Goal: Task Accomplishment & Management: Complete application form

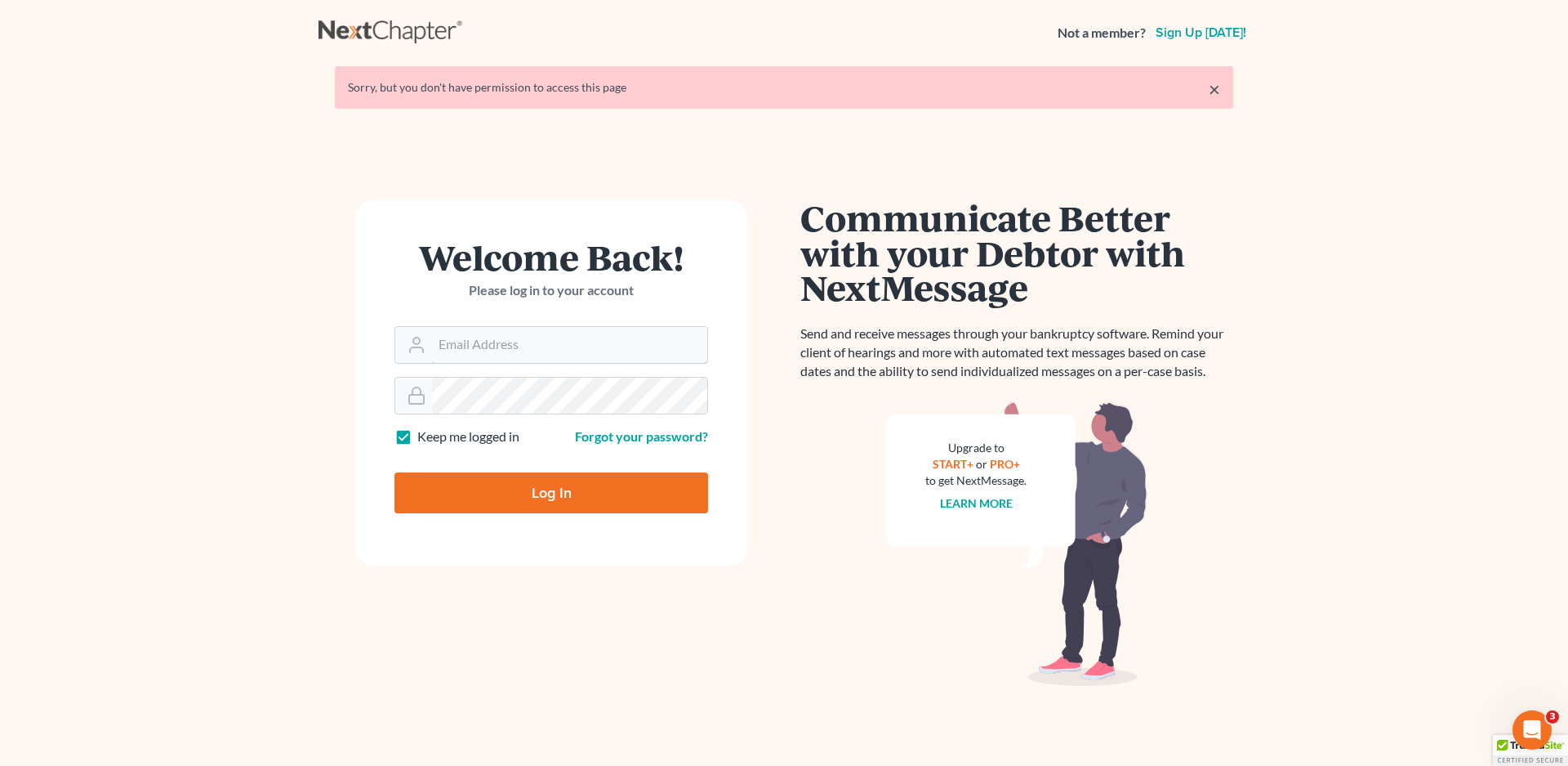
type input "[EMAIL_ADDRESS][DOMAIN_NAME]"
click at [558, 492] on input "Log In" at bounding box center [551, 492] width 313 height 41
type input "Thinking..."
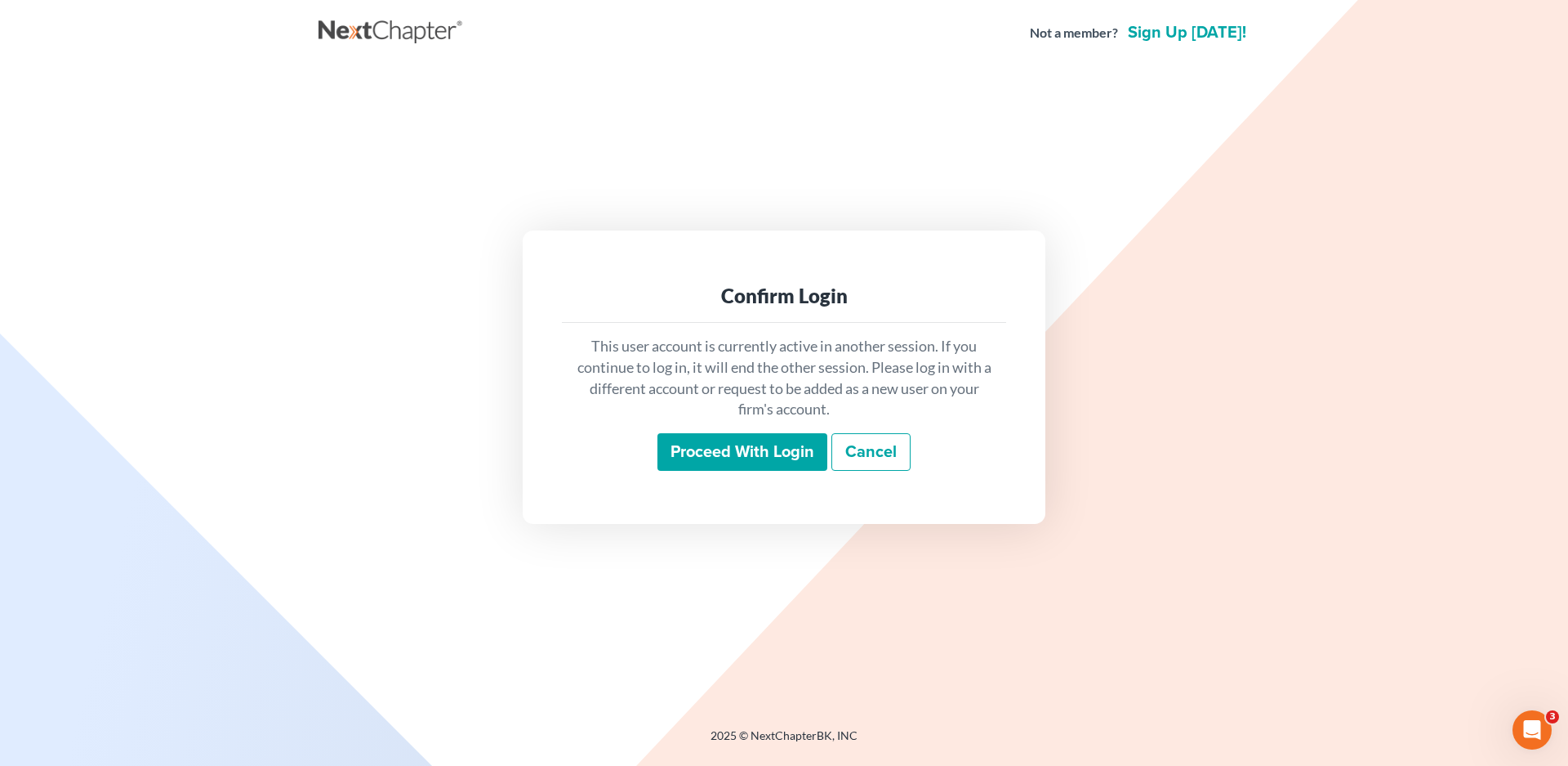
click at [702, 458] on input "Proceed with login" at bounding box center [742, 451] width 170 height 37
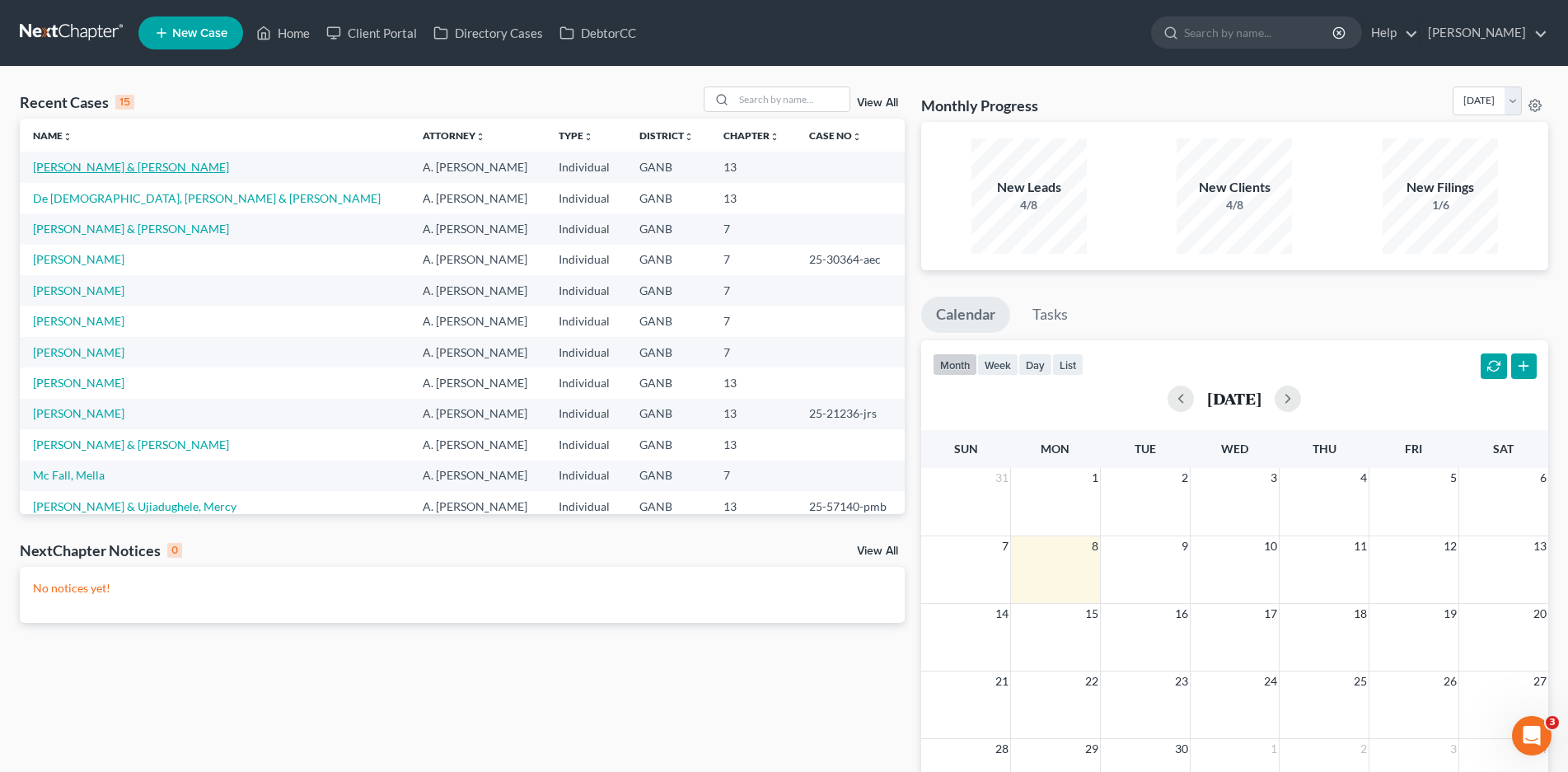
click at [121, 161] on link "Johnson, Jacob & Amber" at bounding box center [130, 166] width 196 height 14
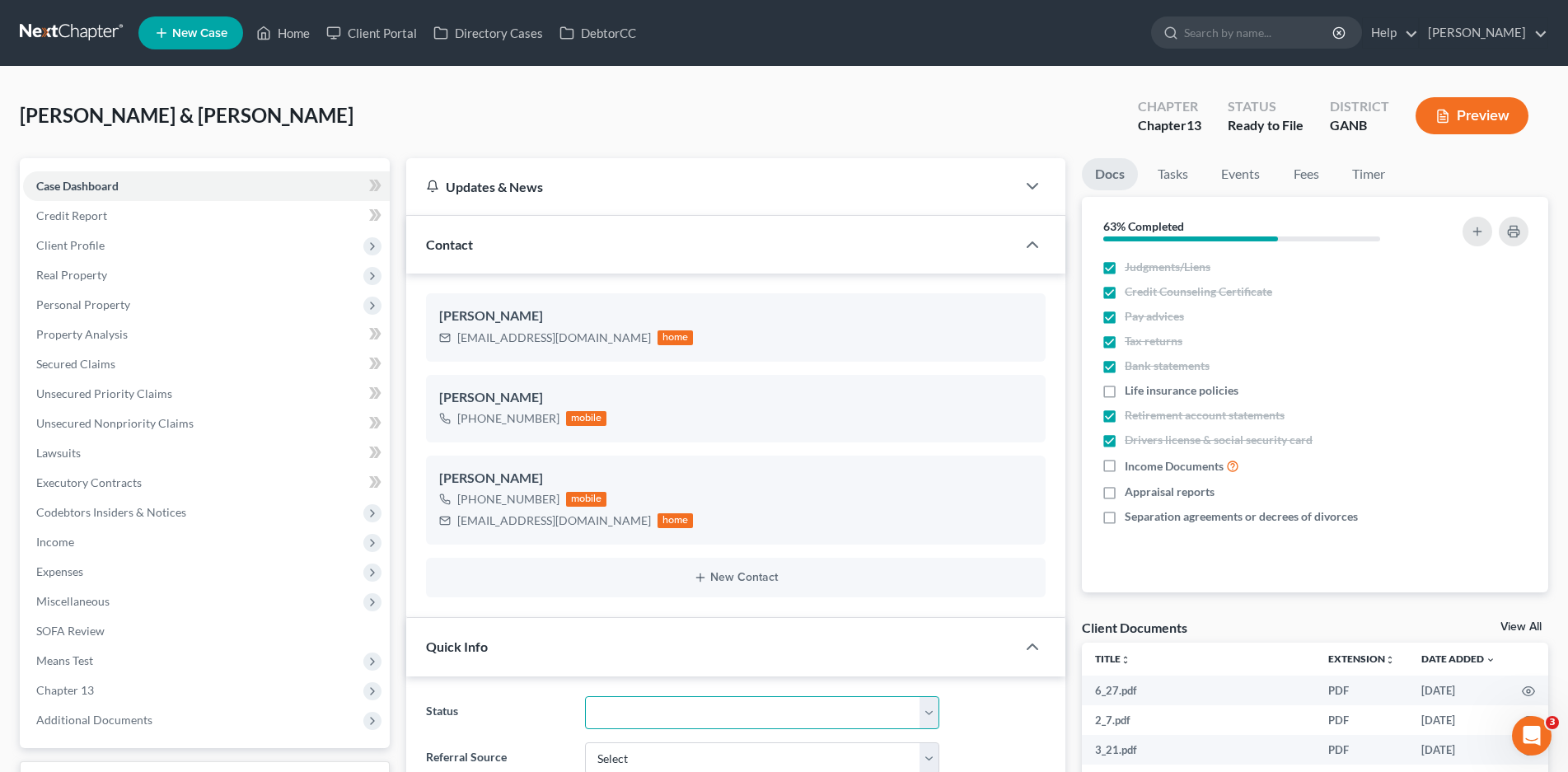
click at [678, 714] on select "Discharged Discharged & Reported Discharge Litigation Dismissal Notice Dismisse…" at bounding box center [762, 712] width 355 height 33
select select "6"
click at [585, 696] on select "Discharged Discharged & Reported Discharge Litigation Dismissal Notice Dismisse…" at bounding box center [762, 712] width 355 height 33
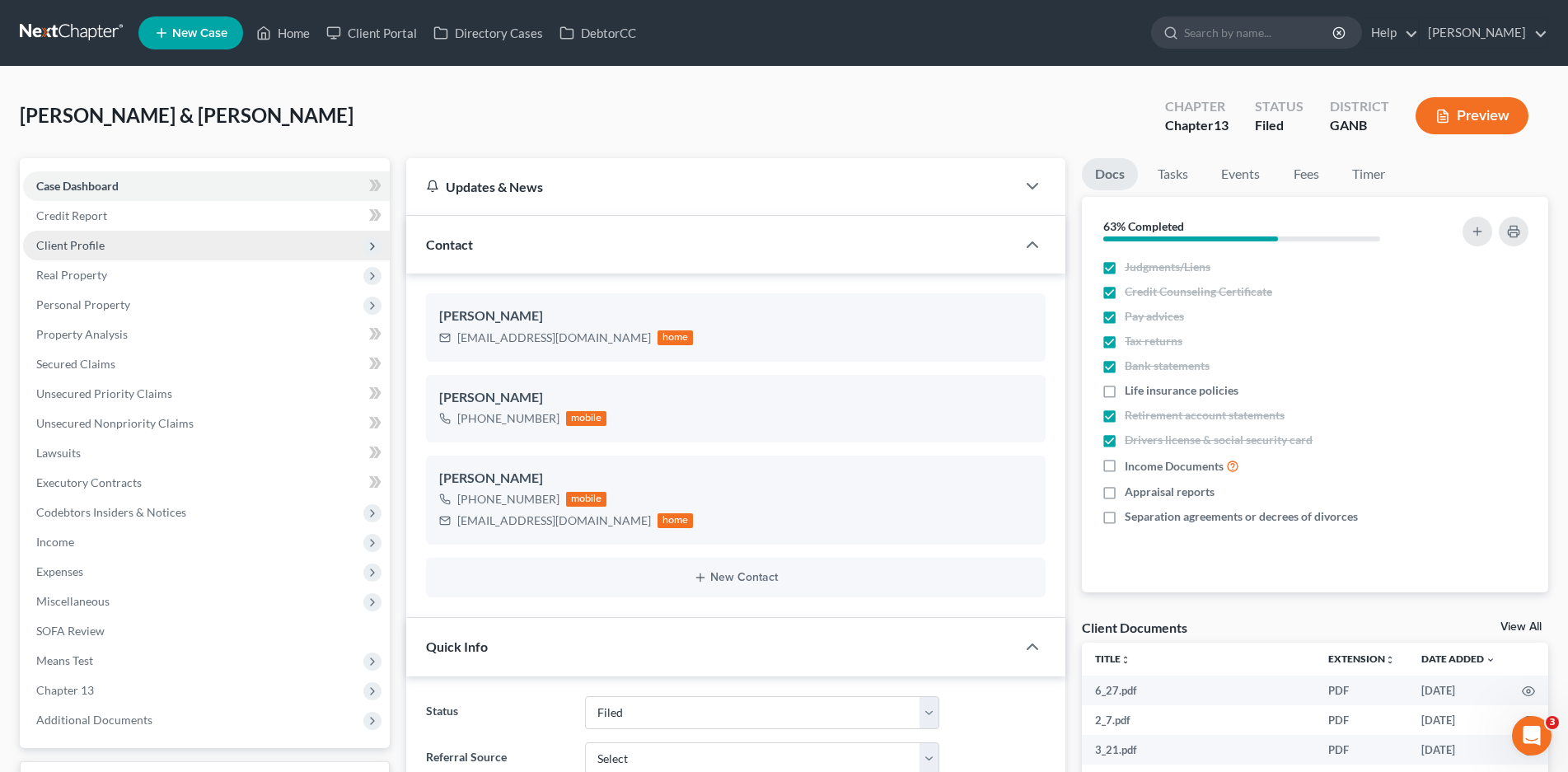
click at [69, 232] on span "Client Profile" at bounding box center [206, 245] width 367 height 29
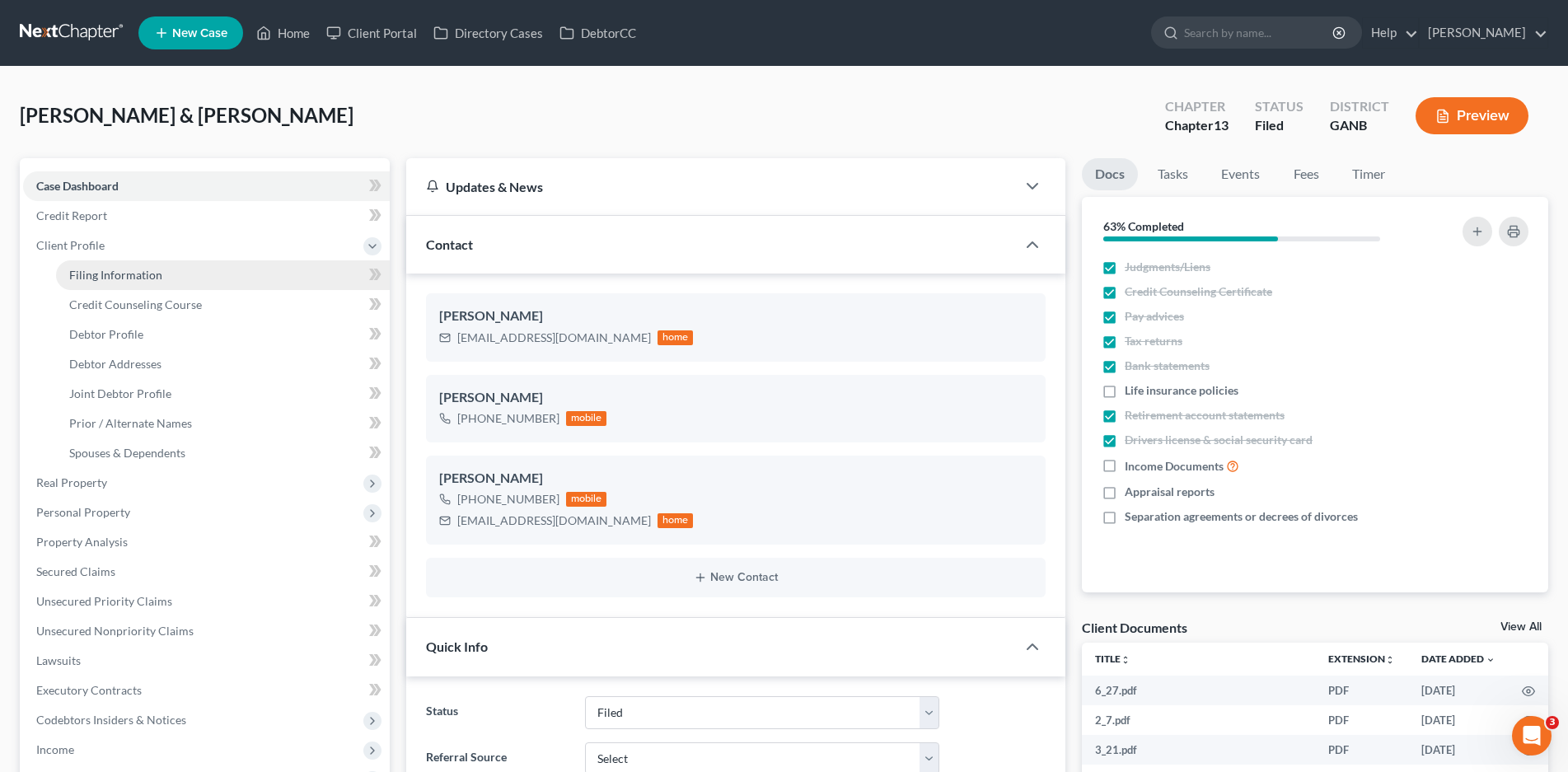
click at [110, 277] on span "Filing Information" at bounding box center [115, 274] width 93 height 14
select select "1"
select select "3"
select select "10"
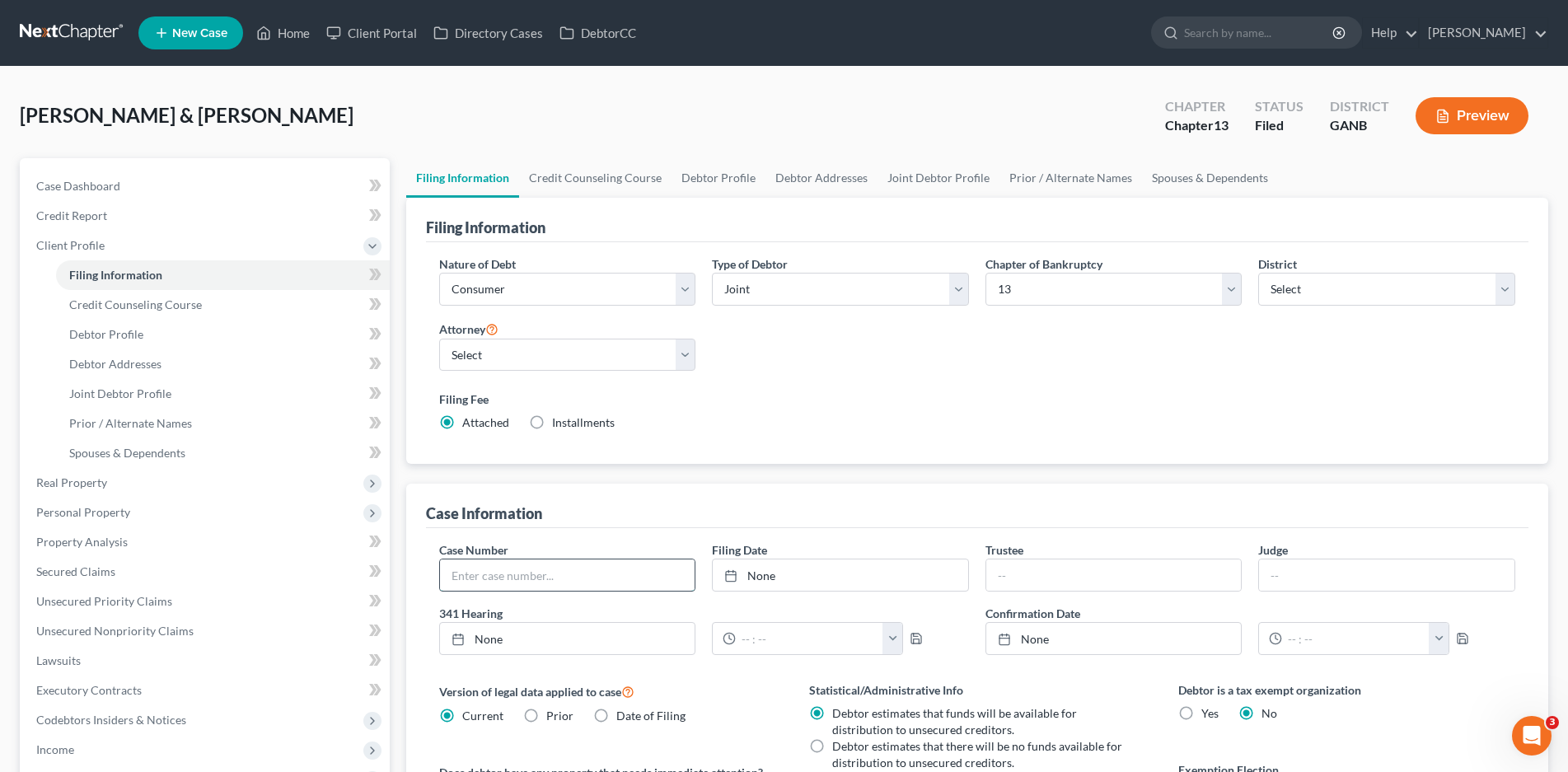
click at [536, 580] on input "text" at bounding box center [568, 574] width 256 height 31
type input "25-21255-jrs"
type input "Whaley"
type input "Sacca"
click at [280, 37] on link "Home" at bounding box center [283, 33] width 70 height 29
